Goal: Task Accomplishment & Management: Complete application form

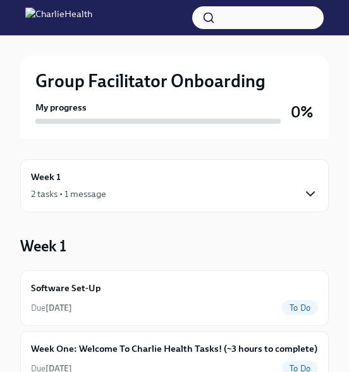
click at [309, 193] on icon "button" at bounding box center [310, 194] width 15 height 15
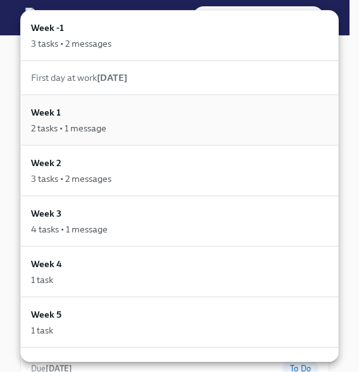
click at [78, 131] on div "2 tasks • 1 message" at bounding box center [68, 128] width 75 height 13
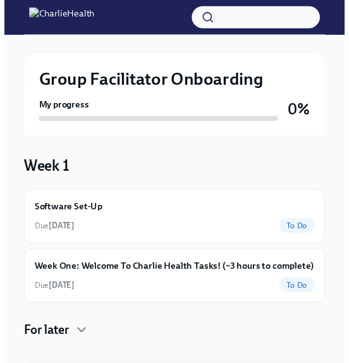
scroll to position [84, 0]
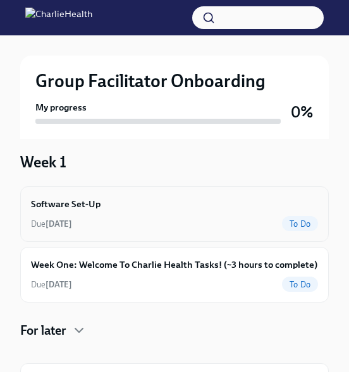
click at [303, 224] on span "To Do" at bounding box center [300, 223] width 36 height 9
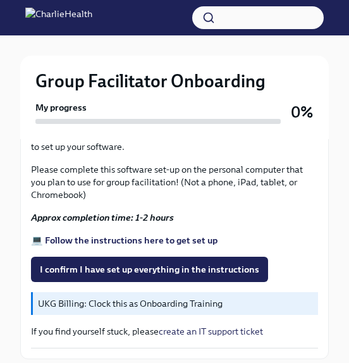
scroll to position [403, 0]
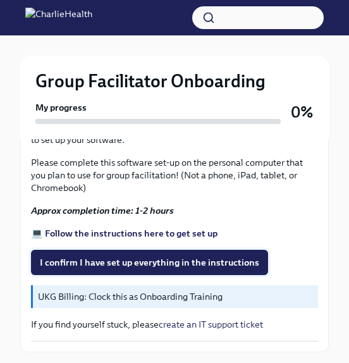
click at [171, 257] on span "I confirm I have set up everything in the instructions" at bounding box center [149, 262] width 219 height 13
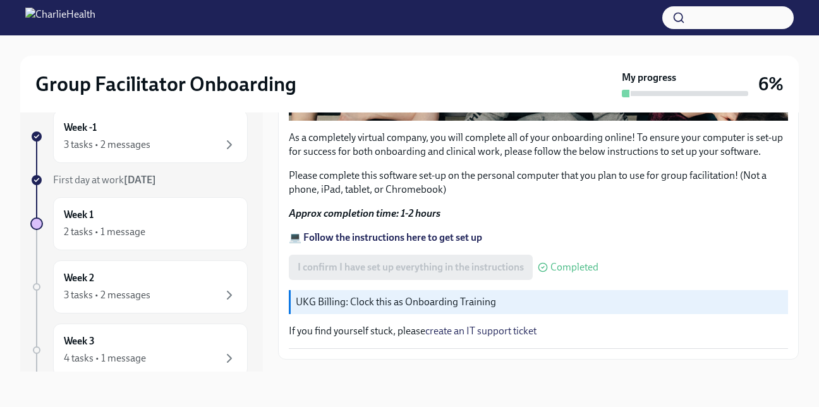
scroll to position [372, 0]
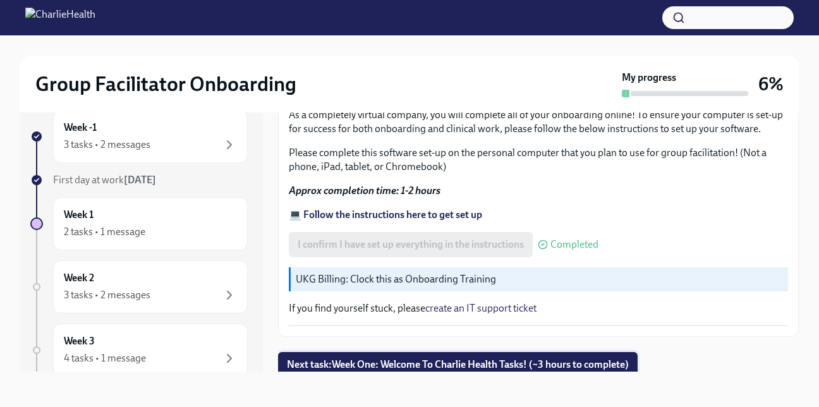
click at [358, 362] on span "Next task : Week One: Welcome To Charlie Health Tasks! (~3 hours to complete)" at bounding box center [458, 365] width 342 height 13
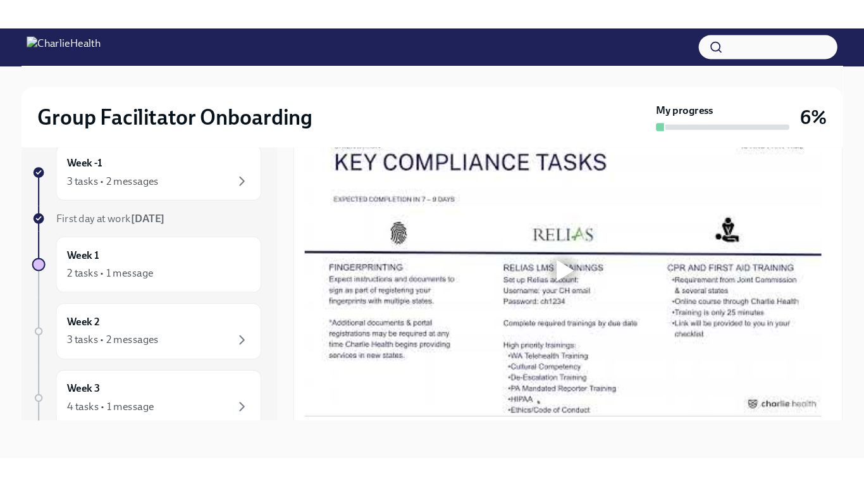
scroll to position [873, 0]
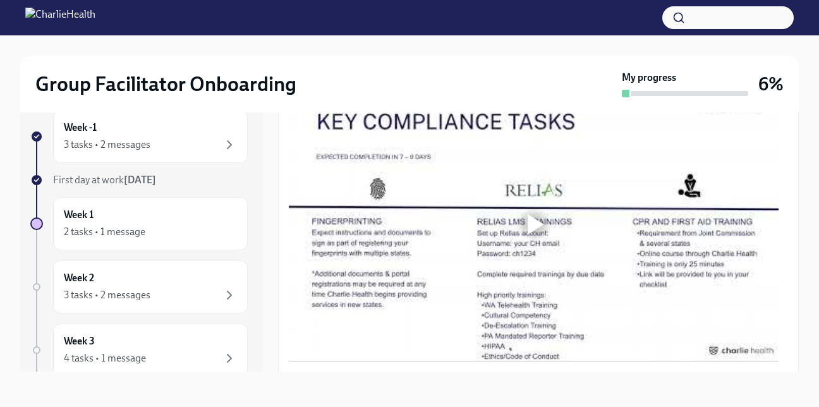
click at [358, 218] on div at bounding box center [536, 224] width 16 height 20
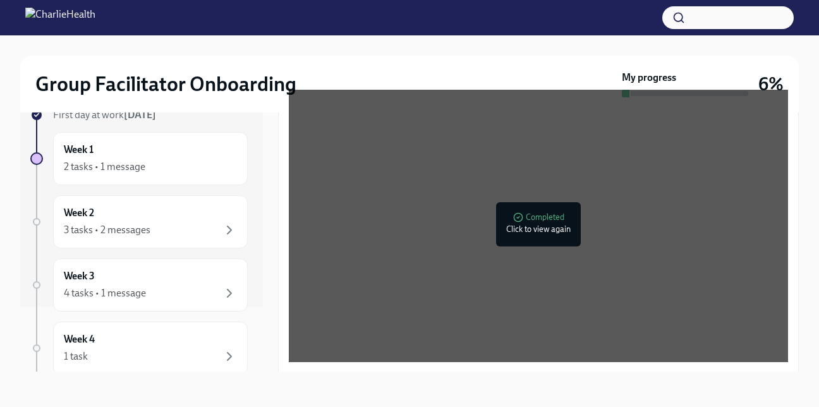
scroll to position [0, 0]
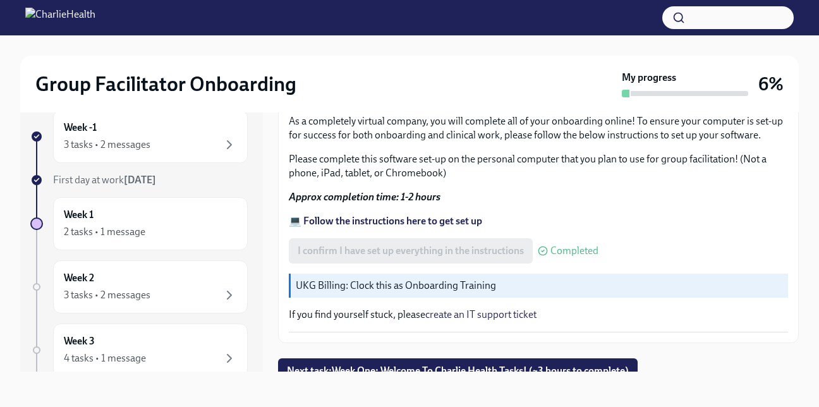
scroll to position [372, 0]
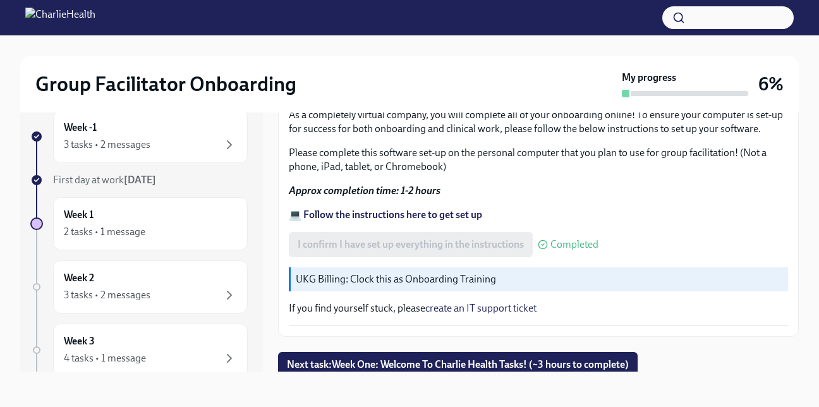
click at [358, 273] on p "UKG Billing: Clock this as Onboarding Training" at bounding box center [540, 280] width 488 height 14
click at [358, 212] on strong "💻 Follow the instructions here to get set up" at bounding box center [385, 215] width 193 height 12
